Goal: Find specific page/section: Find specific page/section

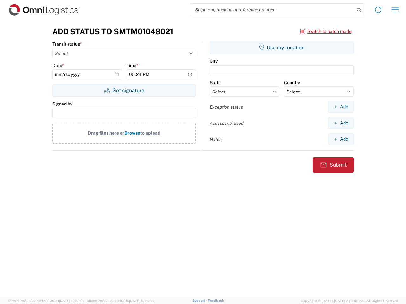
click at [272, 10] on input "search" at bounding box center [272, 10] width 164 height 12
click at [359, 10] on icon at bounding box center [358, 10] width 9 height 9
click at [378, 10] on icon at bounding box center [378, 10] width 10 height 10
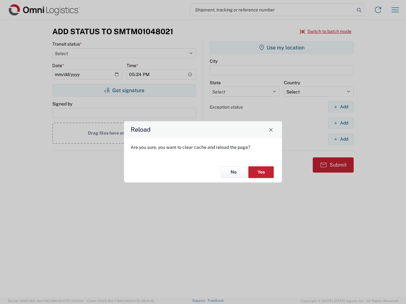
click at [325, 31] on div "Reload Are you sure, you want to clear cache and reload the page? No Yes" at bounding box center [203, 152] width 406 height 304
click at [124, 90] on div "Reload Are you sure, you want to clear cache and reload the page? No Yes" at bounding box center [203, 152] width 406 height 304
click at [281, 48] on div "Reload Are you sure, you want to clear cache and reload the page? No Yes" at bounding box center [203, 152] width 406 height 304
click at [340, 107] on div "Reload Are you sure, you want to clear cache and reload the page? No Yes" at bounding box center [203, 152] width 406 height 304
click at [340, 123] on div "Reload Are you sure, you want to clear cache and reload the page? No Yes" at bounding box center [203, 152] width 406 height 304
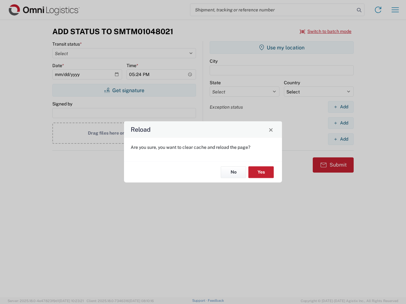
click at [340, 139] on div "Reload Are you sure, you want to clear cache and reload the page? No Yes" at bounding box center [203, 152] width 406 height 304
